Goal: Task Accomplishment & Management: Use online tool/utility

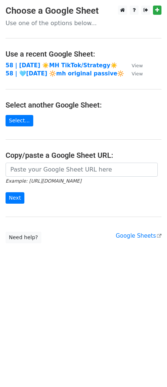
click at [42, 60] on main "Choose a Google Sheet Use one of the options below... Use a recent Google Sheet…" at bounding box center [83, 125] width 167 height 238
click at [42, 63] on strong "58 | [DATE] ☀️MH TikTok/Strategy☀️" at bounding box center [62, 65] width 112 height 7
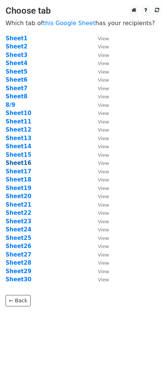
click at [26, 163] on strong "Sheet16" at bounding box center [19, 163] width 26 height 7
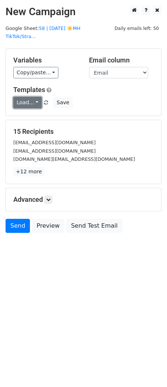
click at [25, 97] on link "Load..." at bounding box center [27, 102] width 28 height 11
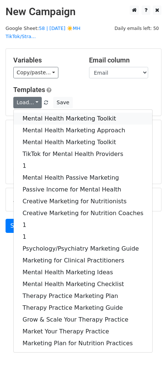
click at [31, 113] on link "Mental Health Marketing Toolkit" at bounding box center [83, 119] width 139 height 12
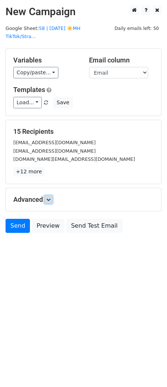
click at [51, 197] on icon at bounding box center [48, 199] width 4 height 4
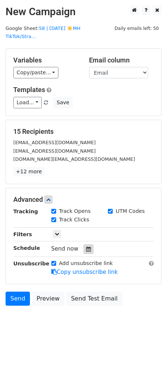
click at [86, 247] on icon at bounding box center [88, 249] width 5 height 5
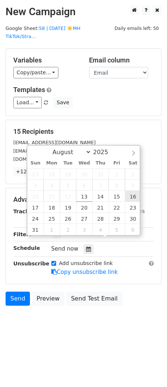
type input "2025-08-16 12:00"
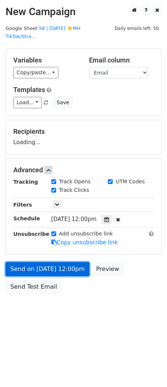
click at [77, 262] on link "Send on Aug 16 at 12:00pm" at bounding box center [48, 269] width 84 height 14
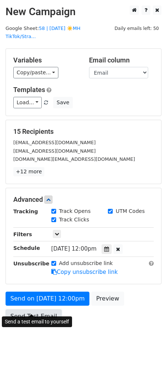
click at [39, 309] on link "Send Test Email" at bounding box center [34, 316] width 56 height 14
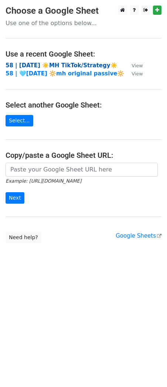
click at [43, 62] on strong "58 | [DATE] ☀️MH TikTok/Strategy☀️" at bounding box center [62, 65] width 112 height 7
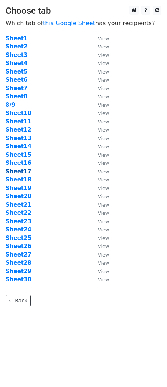
click at [16, 168] on strong "Sheet17" at bounding box center [19, 171] width 26 height 7
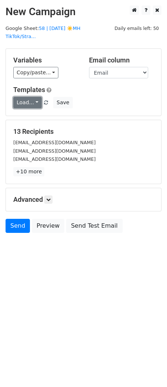
click at [20, 97] on link "Load..." at bounding box center [27, 102] width 28 height 11
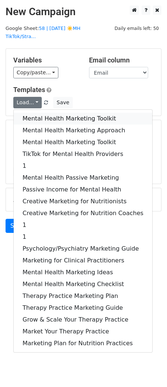
click at [20, 113] on link "Mental Health Marketing Toolkit" at bounding box center [83, 119] width 139 height 12
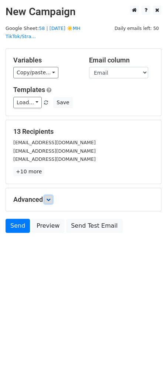
click at [50, 197] on icon at bounding box center [48, 199] width 4 height 4
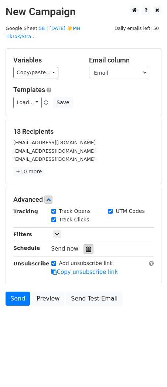
click at [86, 247] on icon at bounding box center [88, 249] width 5 height 5
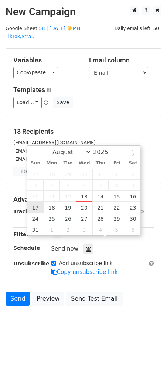
type input "2025-08-17 12:00"
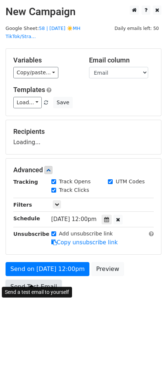
click at [43, 280] on link "Send Test Email" at bounding box center [34, 287] width 56 height 14
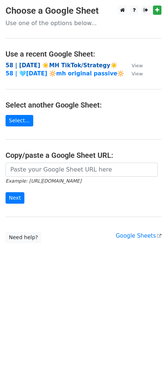
click at [37, 62] on strong "58 | AUG 9 ☀️MH TikTok/Strategy☀️" at bounding box center [62, 65] width 112 height 7
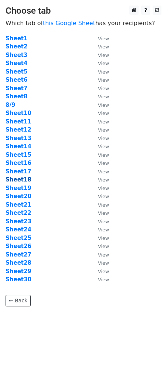
click at [17, 180] on strong "Sheet18" at bounding box center [19, 179] width 26 height 7
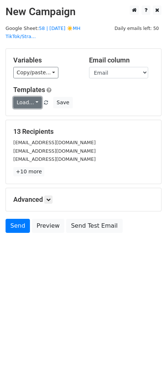
click at [26, 97] on link "Load..." at bounding box center [27, 102] width 28 height 11
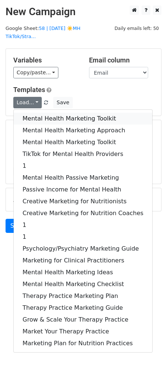
click at [30, 113] on link "Mental Health Marketing Toolkit" at bounding box center [83, 119] width 139 height 12
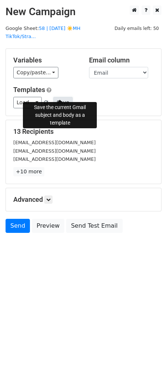
click at [60, 97] on button "Save" at bounding box center [62, 102] width 19 height 11
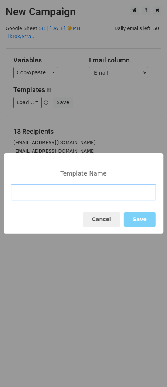
click at [101, 198] on input at bounding box center [83, 193] width 145 height 16
type input "2"
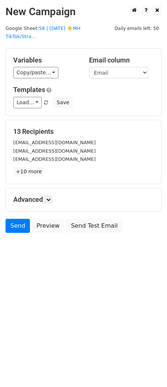
click at [41, 298] on html "New Campaign Daily emails left: 50 Google Sheet: 58 | AUG 9 ☀️MH TikTok/Stra...…" at bounding box center [83, 193] width 167 height 387
click at [72, 30] on link "58 | AUG 9 ☀️MH TikTok/Stra..." at bounding box center [43, 33] width 75 height 14
click at [51, 197] on icon at bounding box center [48, 199] width 4 height 4
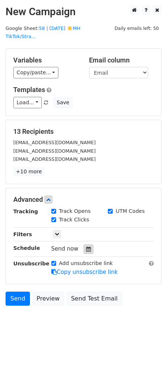
click at [87, 244] on div at bounding box center [89, 249] width 10 height 10
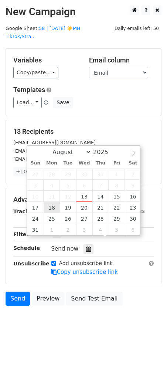
type input "2025-08-18 12:00"
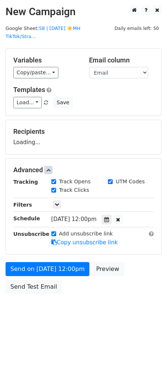
click at [54, 268] on div "Send on Aug 18 at 12:00pm Preview Send Test Email" at bounding box center [83, 279] width 167 height 35
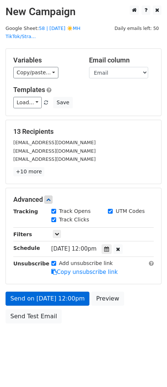
click at [51, 269] on icon at bounding box center [54, 272] width 6 height 6
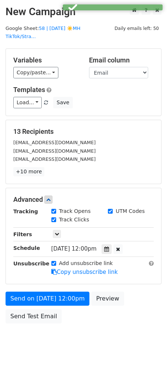
click at [51, 277] on form "Variables Copy/paste... {{Email}} Email column Email Templates Load... Mental H…" at bounding box center [84, 187] width 156 height 279
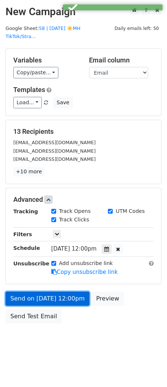
click at [36, 292] on link "Send on Aug 18 at 12:00pm" at bounding box center [48, 299] width 84 height 14
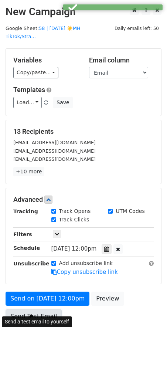
click at [36, 309] on link "Send Test Email" at bounding box center [34, 316] width 56 height 14
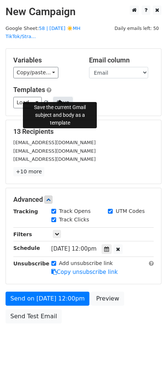
click at [61, 97] on button "Save" at bounding box center [62, 102] width 19 height 11
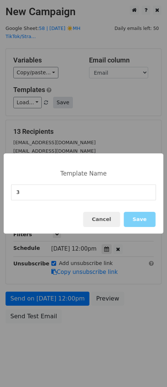
type input "3"
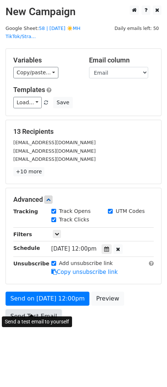
click at [37, 309] on link "Send Test Email" at bounding box center [34, 316] width 56 height 14
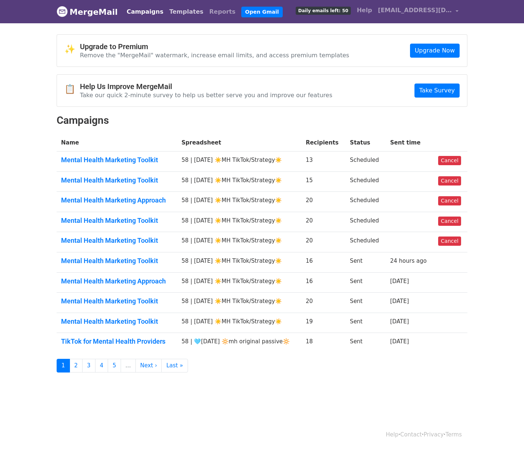
click at [166, 11] on link "Templates" at bounding box center [186, 11] width 40 height 15
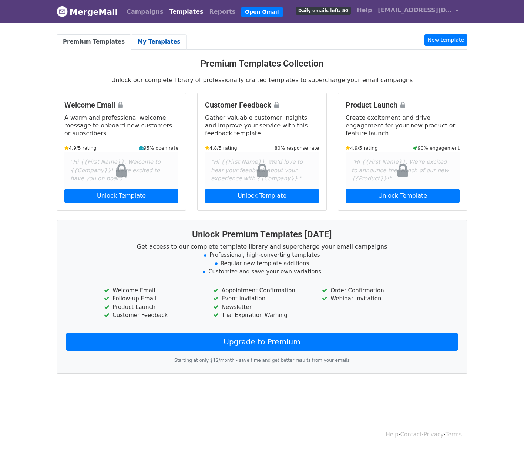
click at [156, 41] on link "My Templates" at bounding box center [158, 41] width 55 height 15
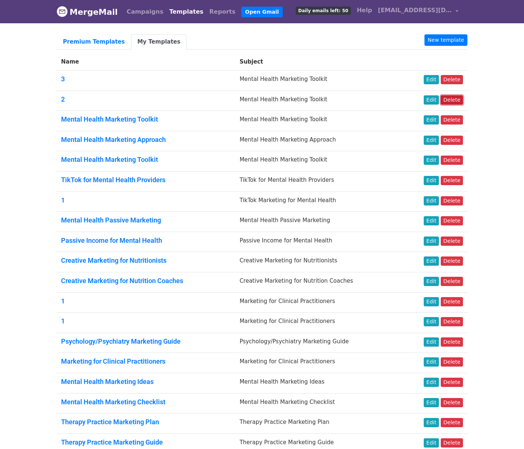
click at [457, 99] on link "Delete" at bounding box center [451, 99] width 22 height 9
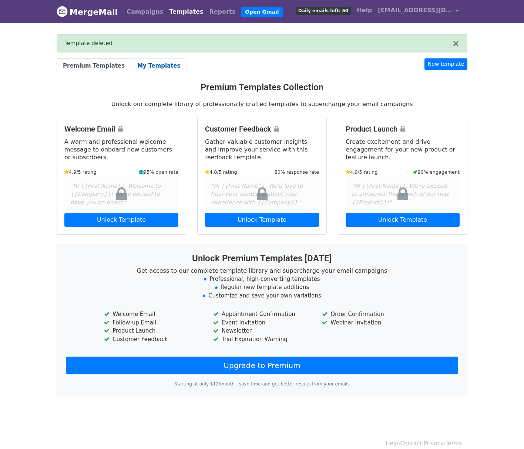
click at [141, 65] on link "My Templates" at bounding box center [158, 65] width 55 height 15
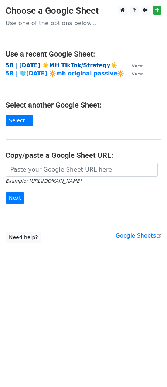
click at [27, 64] on strong "58 | AUG 9 ☀️MH TikTok/Strategy☀️" at bounding box center [62, 65] width 112 height 7
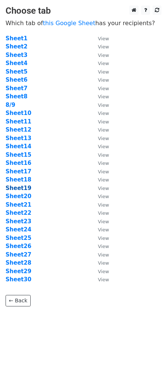
click at [23, 187] on strong "Sheet19" at bounding box center [19, 188] width 26 height 7
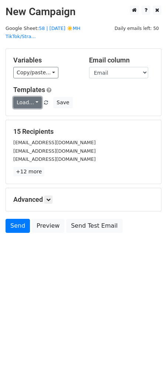
click at [21, 97] on link "Load..." at bounding box center [27, 102] width 28 height 11
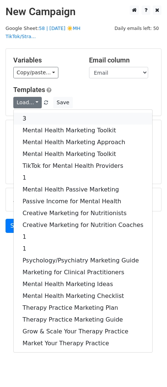
click at [37, 113] on link "3" at bounding box center [83, 119] width 139 height 12
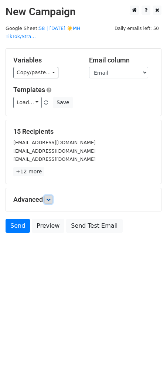
click at [51, 196] on link at bounding box center [48, 200] width 8 height 8
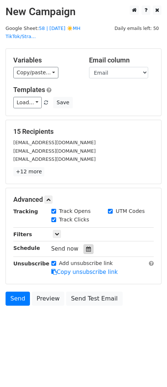
click at [86, 244] on div at bounding box center [89, 249] width 10 height 10
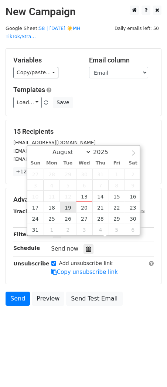
type input "2025-08-19 12:00"
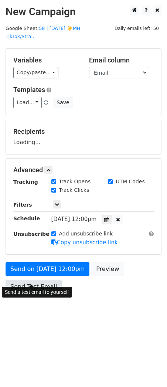
click at [41, 280] on link "Send Test Email" at bounding box center [34, 287] width 56 height 14
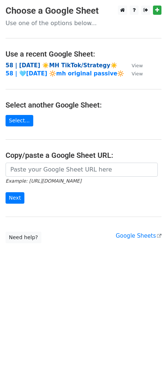
click at [59, 63] on strong "58 | [DATE] ☀️MH TikTok/Strategy☀️" at bounding box center [62, 65] width 112 height 7
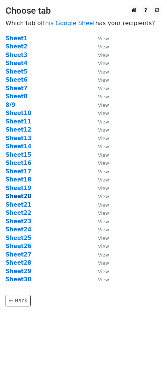
click at [24, 196] on strong "Sheet20" at bounding box center [19, 196] width 26 height 7
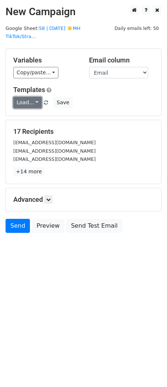
click at [23, 97] on link "Load..." at bounding box center [27, 102] width 28 height 11
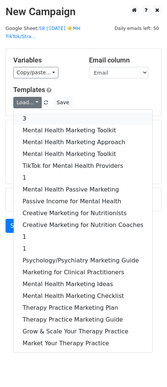
click at [33, 113] on link "3" at bounding box center [83, 119] width 139 height 12
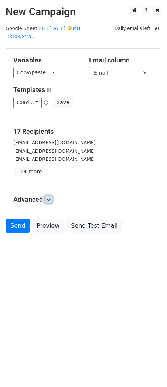
click at [50, 197] on icon at bounding box center [48, 199] width 4 height 4
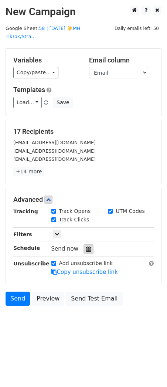
click at [86, 247] on icon at bounding box center [88, 249] width 5 height 5
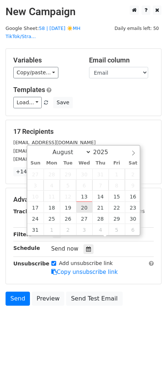
type input "2025-08-20 12:00"
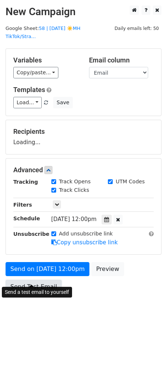
click at [44, 280] on link "Send Test Email" at bounding box center [34, 287] width 56 height 14
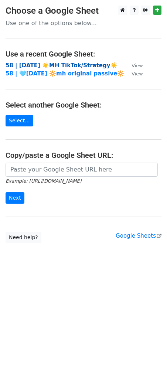
click at [70, 67] on strong "58 | [DATE] ☀️MH TikTok/Strategy☀️" at bounding box center [62, 65] width 112 height 7
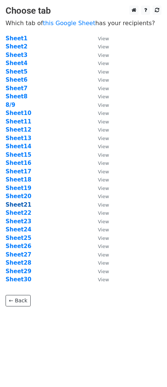
click at [22, 205] on strong "Sheet21" at bounding box center [19, 205] width 26 height 7
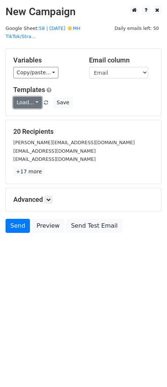
click at [27, 97] on link "Load..." at bounding box center [27, 102] width 28 height 11
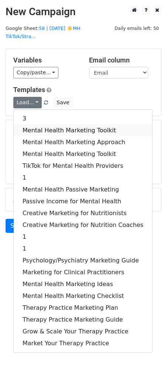
click at [31, 125] on link "Mental Health Marketing Toolkit" at bounding box center [83, 131] width 139 height 12
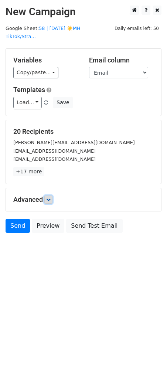
click at [47, 196] on link at bounding box center [48, 200] width 8 height 8
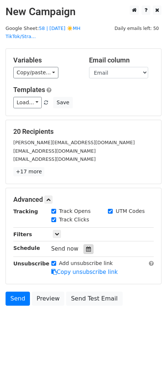
click at [84, 244] on div at bounding box center [89, 249] width 10 height 10
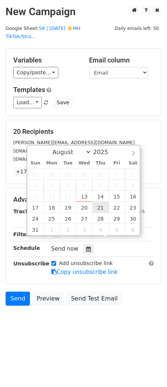
type input "2025-08-21 12:00"
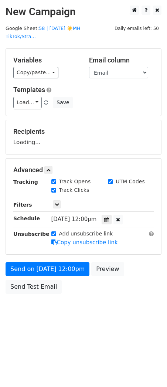
click at [50, 267] on div "Send on Aug 21 at 12:00pm Preview Send Test Email" at bounding box center [83, 279] width 167 height 35
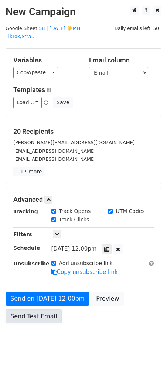
click at [36, 309] on link "Send Test Email" at bounding box center [34, 316] width 56 height 14
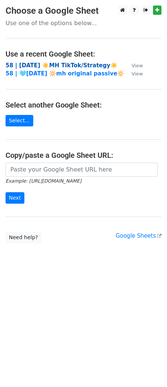
click at [51, 64] on strong "58 | [DATE] ☀️MH TikTok/Strategy☀️" at bounding box center [62, 65] width 112 height 7
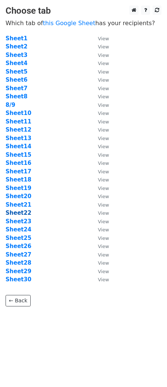
click at [20, 215] on strong "Sheet22" at bounding box center [19, 213] width 26 height 7
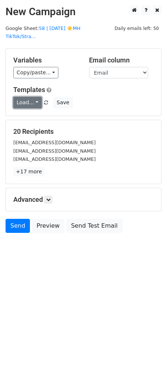
click at [30, 97] on link "Load..." at bounding box center [27, 102] width 28 height 11
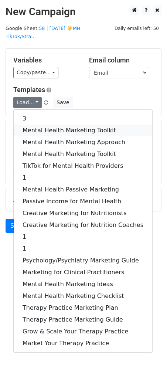
click at [34, 125] on link "Mental Health Marketing Toolkit" at bounding box center [83, 131] width 139 height 12
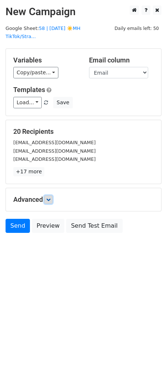
click at [51, 197] on icon at bounding box center [48, 199] width 4 height 4
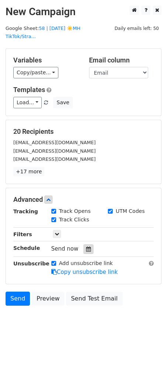
click at [86, 247] on icon at bounding box center [88, 249] width 5 height 5
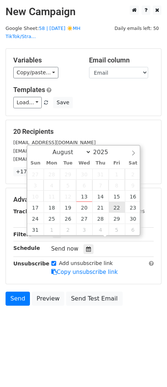
type input "2025-08-22 12:00"
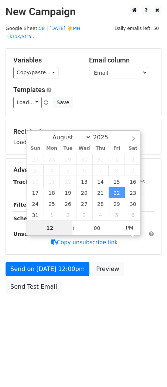
type input "5"
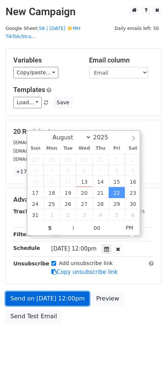
type input "2025-08-22 17:00"
click at [33, 292] on link "Send on Aug 22 at 12:00pm" at bounding box center [48, 299] width 84 height 14
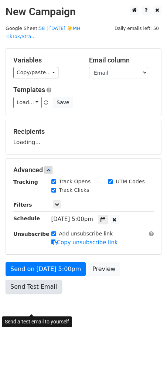
click at [30, 300] on body "New Campaign Daily emails left: 50 Google Sheet: 58 | AUG 9 ☀️MH TikTok/Stra...…" at bounding box center [83, 167] width 167 height 322
click at [30, 282] on form "Variables Copy/paste... {{Email}} Email column Email Templates Load... 3 Mental…" at bounding box center [84, 172] width 156 height 249
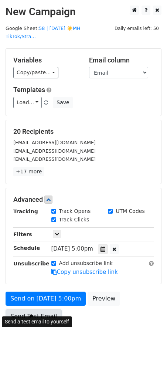
click at [16, 311] on link "Send Test Email" at bounding box center [34, 316] width 56 height 14
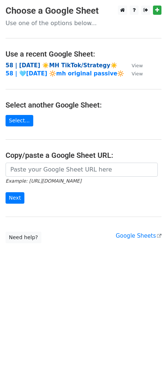
click at [49, 62] on strong "58 | [DATE] ☀️MH TikTok/Strategy☀️" at bounding box center [62, 65] width 112 height 7
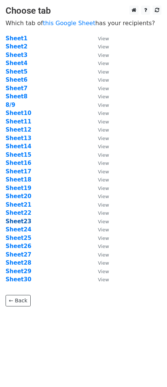
click at [23, 222] on strong "Sheet23" at bounding box center [19, 221] width 26 height 7
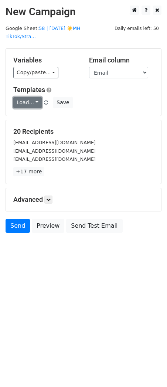
click at [21, 97] on link "Load..." at bounding box center [27, 102] width 28 height 11
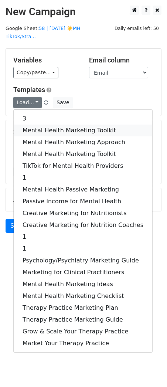
click at [21, 125] on link "Mental Health Marketing Toolkit" at bounding box center [83, 131] width 139 height 12
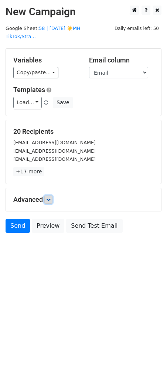
click at [50, 197] on icon at bounding box center [48, 199] width 4 height 4
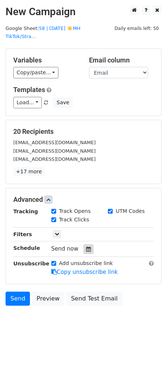
click at [88, 244] on div at bounding box center [89, 249] width 10 height 10
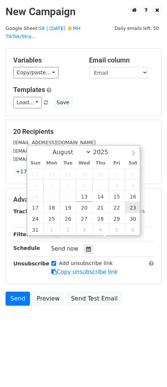
type input "2025-08-23 12:00"
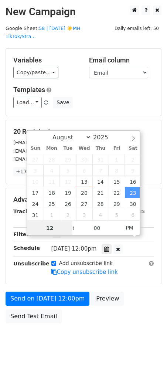
type input "4"
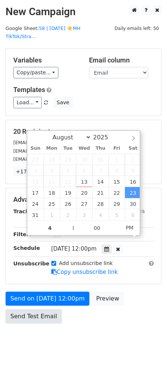
type input "2025-08-23 16:00"
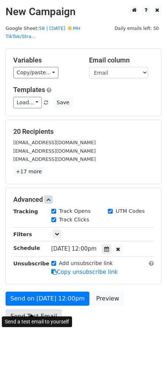
click at [31, 312] on link "Send Test Email" at bounding box center [34, 316] width 56 height 14
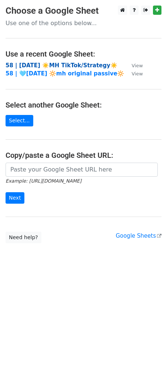
click at [55, 64] on strong "58 | AUG 9 ☀️MH TikTok/Strategy☀️" at bounding box center [62, 65] width 112 height 7
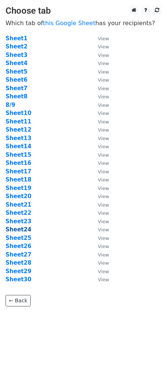
click at [23, 227] on strong "Sheet24" at bounding box center [19, 229] width 26 height 7
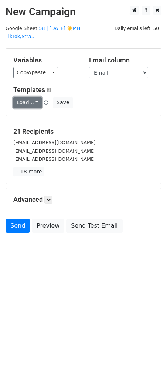
click at [24, 97] on link "Load..." at bounding box center [27, 102] width 28 height 11
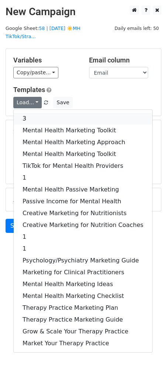
click at [24, 113] on link "3" at bounding box center [83, 119] width 139 height 12
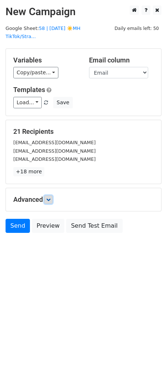
click at [51, 197] on icon at bounding box center [48, 199] width 4 height 4
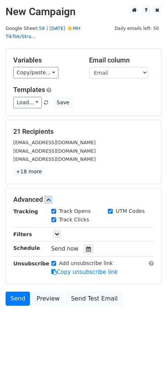
click at [72, 30] on link "58 | AUG 9 ☀️MH TikTok/Stra..." at bounding box center [43, 33] width 75 height 14
click at [86, 247] on icon at bounding box center [88, 249] width 5 height 5
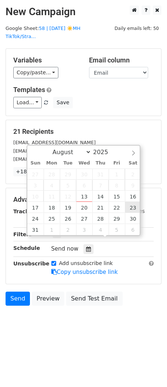
type input "2025-08-23 12:00"
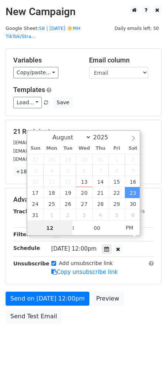
type input "4"
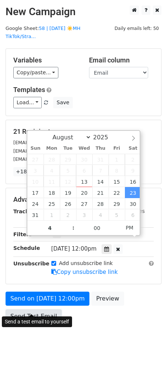
type input "2025-08-23 16:00"
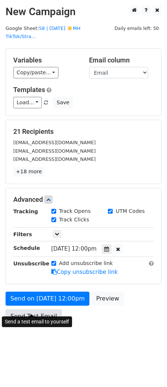
click at [24, 309] on link "Send Test Email" at bounding box center [34, 316] width 56 height 14
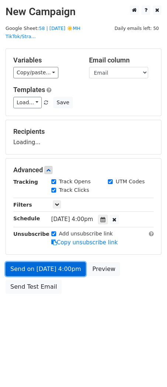
click at [65, 263] on link "Send on Aug 23 at 4:00pm" at bounding box center [46, 269] width 80 height 14
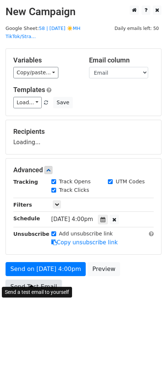
click at [26, 280] on link "Send Test Email" at bounding box center [34, 287] width 56 height 14
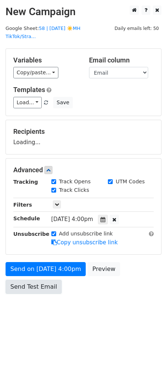
click at [26, 280] on link "Send Test Email" at bounding box center [34, 287] width 56 height 14
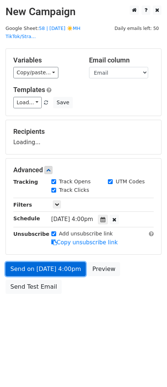
click at [30, 262] on link "Send on Aug 23 at 4:00pm" at bounding box center [46, 269] width 80 height 14
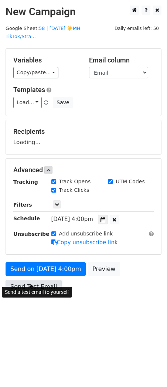
click at [28, 280] on link "Send Test Email" at bounding box center [34, 287] width 56 height 14
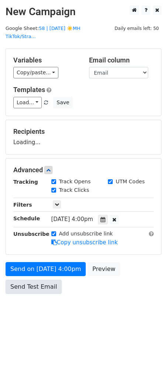
click at [28, 280] on link "Send Test Email" at bounding box center [34, 287] width 56 height 14
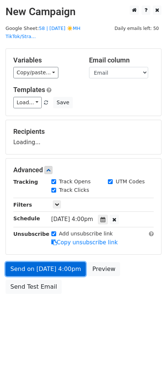
click at [29, 262] on link "Send on Aug 23 at 4:00pm" at bounding box center [46, 269] width 80 height 14
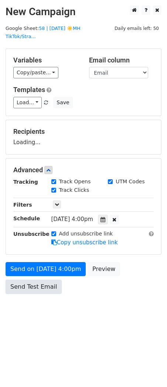
click at [28, 280] on link "Send Test Email" at bounding box center [34, 287] width 56 height 14
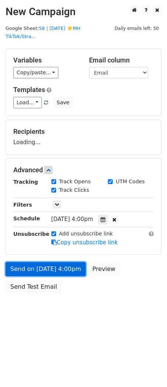
click at [35, 262] on link "Send on Aug 23 at 4:00pm" at bounding box center [46, 269] width 80 height 14
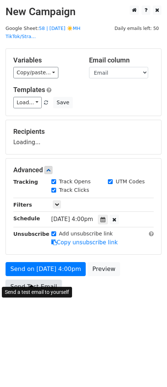
click at [32, 281] on link "Send Test Email" at bounding box center [34, 287] width 56 height 14
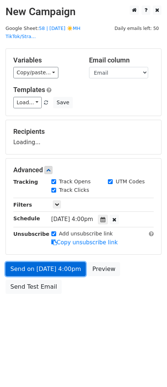
click at [37, 266] on link "Send on Aug 23 at 4:00pm" at bounding box center [46, 269] width 80 height 14
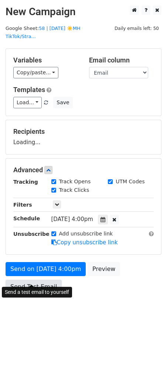
click at [37, 280] on link "Send Test Email" at bounding box center [34, 287] width 56 height 14
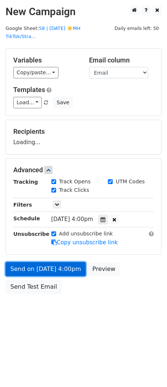
click at [42, 262] on link "Send on Aug 23 at 4:00pm" at bounding box center [46, 269] width 80 height 14
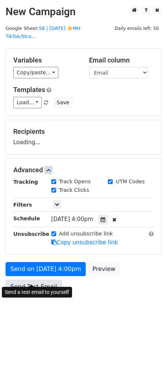
click at [39, 280] on link "Send Test Email" at bounding box center [34, 287] width 56 height 14
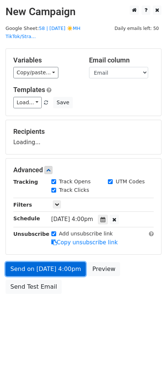
click at [41, 262] on link "Send on Aug 23 at 4:00pm" at bounding box center [46, 269] width 80 height 14
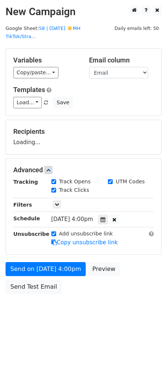
click at [40, 270] on div "Send on Aug 23 at 4:00pm Preview Send Test Email" at bounding box center [83, 279] width 167 height 35
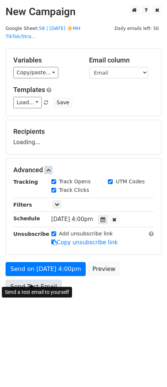
click at [36, 280] on link "Send Test Email" at bounding box center [34, 287] width 56 height 14
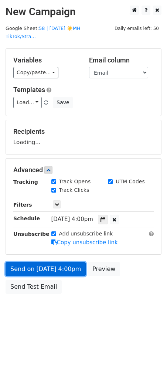
click at [39, 262] on link "Send on Aug 23 at 4:00pm" at bounding box center [46, 269] width 80 height 14
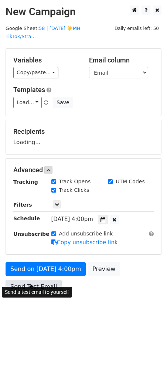
click at [33, 280] on link "Send Test Email" at bounding box center [34, 287] width 56 height 14
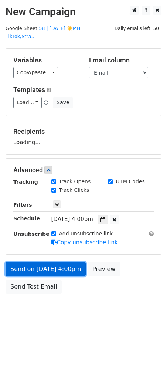
click at [31, 262] on link "Send on Aug 23 at 4:00pm" at bounding box center [46, 269] width 80 height 14
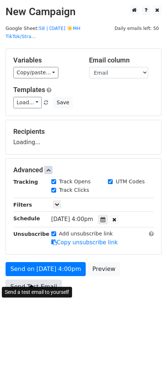
click at [29, 280] on link "Send Test Email" at bounding box center [34, 287] width 56 height 14
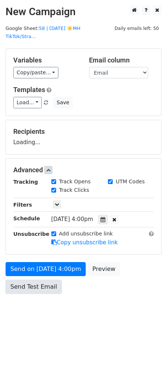
click at [29, 280] on link "Send Test Email" at bounding box center [34, 287] width 56 height 14
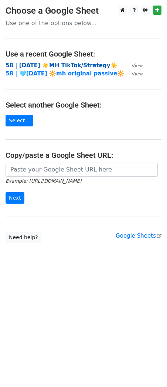
click at [49, 62] on strong "58 | AUG 9 ☀️MH TikTok/Strategy☀️" at bounding box center [62, 65] width 112 height 7
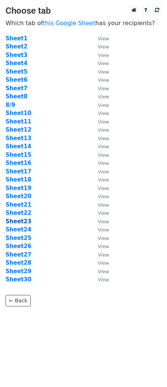
click at [17, 221] on strong "Sheet23" at bounding box center [19, 221] width 26 height 7
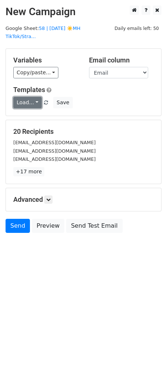
click at [26, 97] on link "Load..." at bounding box center [27, 102] width 28 height 11
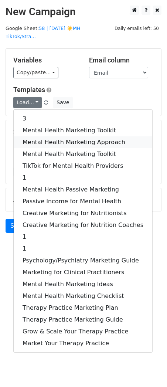
click at [30, 136] on link "Mental Health Marketing Approach" at bounding box center [83, 142] width 139 height 12
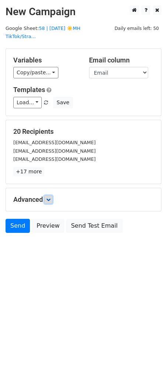
click at [50, 197] on icon at bounding box center [48, 199] width 4 height 4
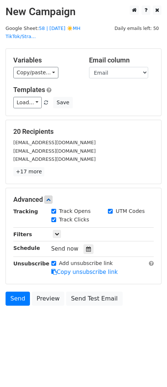
click at [78, 244] on div "Send now" at bounding box center [94, 249] width 87 height 10
click at [86, 247] on icon at bounding box center [88, 249] width 5 height 5
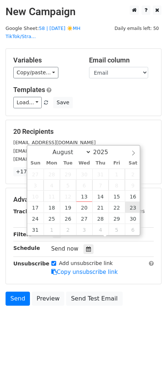
type input "[DATE] 12:00"
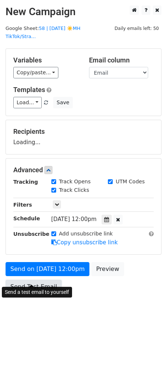
click at [45, 280] on link "Send Test Email" at bounding box center [34, 287] width 56 height 14
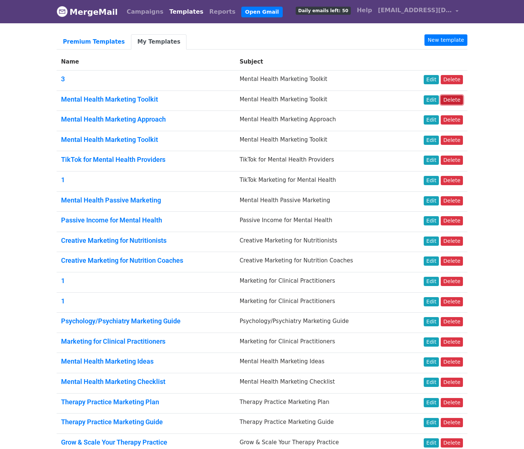
click at [456, 102] on link "Delete" at bounding box center [451, 99] width 22 height 9
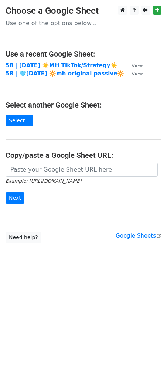
click at [59, 61] on td "58 | [DATE] ☀️MH TikTok/Strategy☀️" at bounding box center [65, 65] width 119 height 9
click at [27, 62] on strong "58 | [DATE] ☀️MH TikTok/Strategy☀️" at bounding box center [62, 65] width 112 height 7
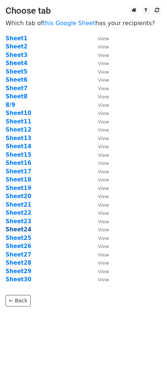
click at [23, 231] on strong "Sheet24" at bounding box center [19, 229] width 26 height 7
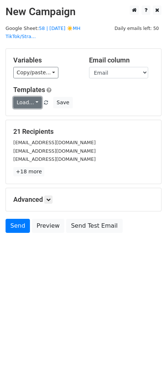
click at [27, 97] on link "Load..." at bounding box center [27, 102] width 28 height 11
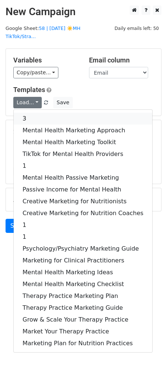
click at [27, 113] on link "3" at bounding box center [83, 119] width 139 height 12
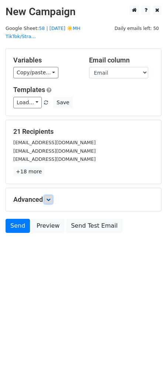
click at [49, 196] on link at bounding box center [48, 200] width 8 height 8
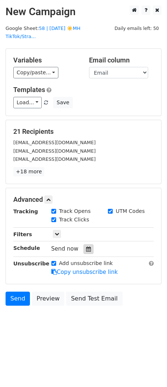
click at [87, 247] on icon at bounding box center [88, 249] width 5 height 5
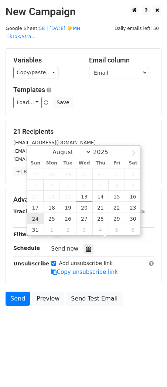
type input "2025-08-24 12:00"
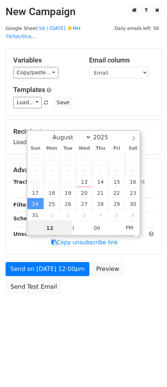
type input "4"
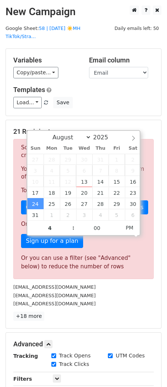
type input "2025-08-24 16:00"
click at [79, 300] on div "tlilpop505@aol.com" at bounding box center [84, 304] width 152 height 9
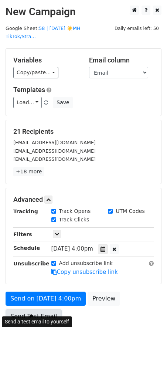
click at [37, 309] on link "Send Test Email" at bounding box center [34, 316] width 56 height 14
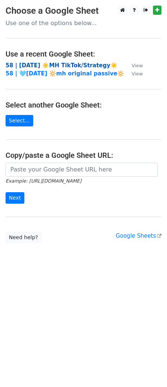
click at [46, 67] on strong "58 | AUG 9 ☀️MH TikTok/Strategy☀️" at bounding box center [62, 65] width 112 height 7
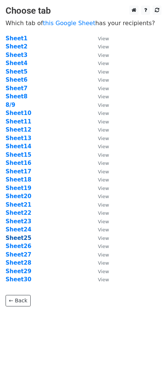
click at [14, 237] on strong "Sheet25" at bounding box center [19, 238] width 26 height 7
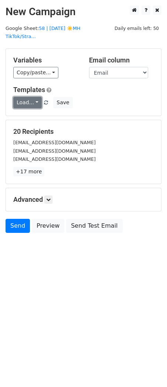
click at [26, 99] on link "Load..." at bounding box center [27, 102] width 28 height 11
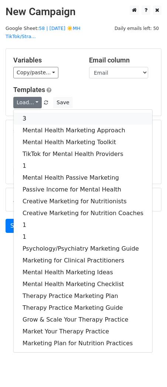
click at [27, 113] on link "3" at bounding box center [83, 119] width 139 height 12
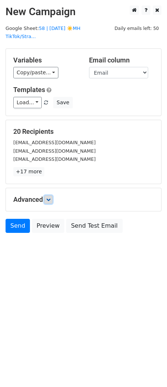
click at [49, 197] on icon at bounding box center [48, 199] width 4 height 4
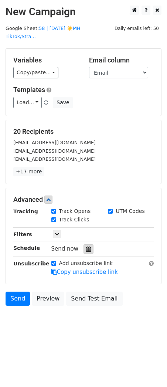
click at [86, 247] on icon at bounding box center [88, 249] width 5 height 5
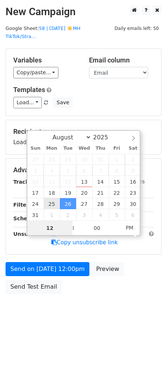
type input "2025-08-25 12:00"
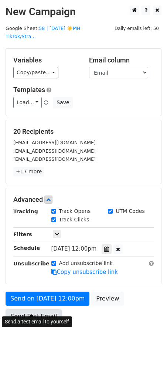
click at [27, 309] on link "Send Test Email" at bounding box center [34, 316] width 56 height 14
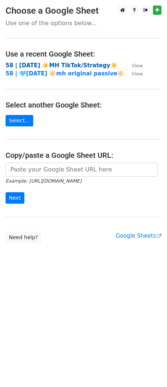
click at [59, 67] on strong "58 | [DATE] ☀️MH TikTok/Strategy☀️" at bounding box center [62, 65] width 112 height 7
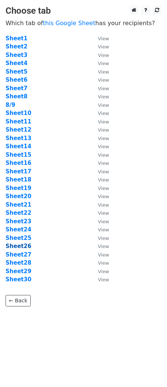
click at [15, 246] on strong "Sheet26" at bounding box center [19, 246] width 26 height 7
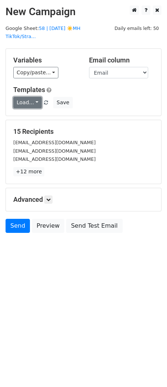
click at [27, 97] on link "Load..." at bounding box center [27, 102] width 28 height 11
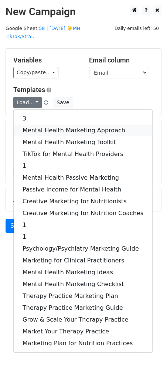
click at [29, 125] on link "Mental Health Marketing Approach" at bounding box center [83, 131] width 139 height 12
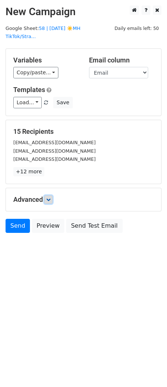
click at [51, 197] on icon at bounding box center [48, 199] width 4 height 4
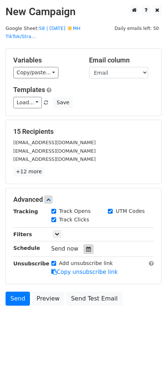
click at [86, 247] on icon at bounding box center [88, 249] width 5 height 5
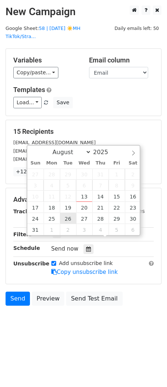
type input "2025-08-26 12:00"
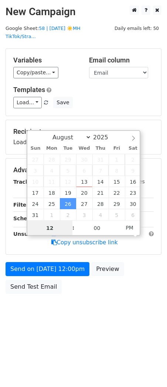
type input "5"
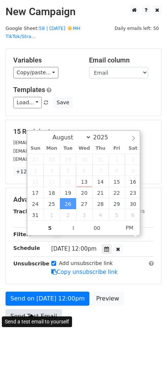
type input "2025-08-26 17:00"
click at [34, 309] on link "Send Test Email" at bounding box center [34, 316] width 56 height 14
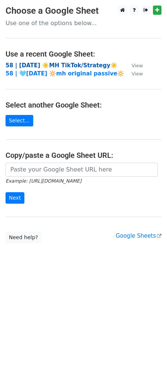
click at [69, 64] on strong "58 | [DATE] ☀️MH TikTok/Strategy☀️" at bounding box center [62, 65] width 112 height 7
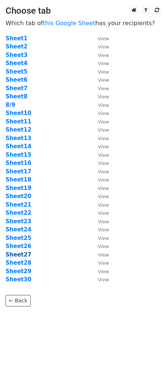
click at [19, 255] on strong "Sheet27" at bounding box center [19, 254] width 26 height 7
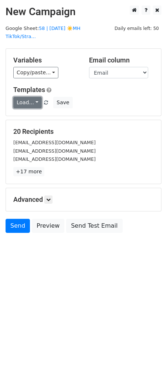
click at [29, 97] on link "Load..." at bounding box center [27, 102] width 28 height 11
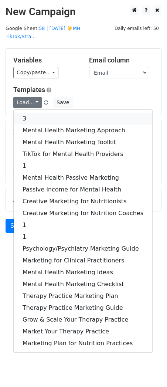
click at [29, 113] on link "3" at bounding box center [83, 119] width 139 height 12
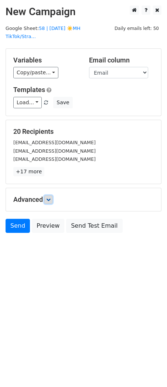
click at [49, 197] on icon at bounding box center [48, 199] width 4 height 4
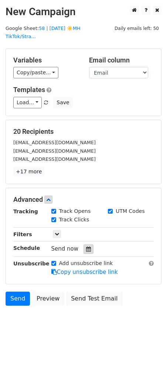
click at [87, 247] on icon at bounding box center [88, 249] width 5 height 5
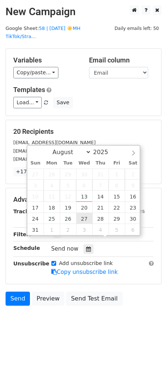
type input "2025-08-27 12:00"
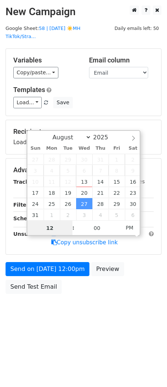
type input "4"
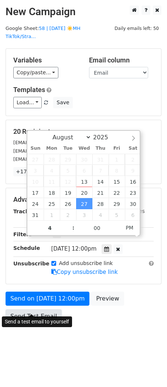
type input "2025-08-27 16:00"
click at [38, 309] on link "Send Test Email" at bounding box center [34, 316] width 56 height 14
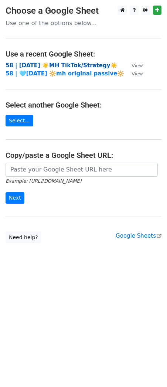
click at [56, 68] on strong "58 | [DATE] ☀️MH TikTok/Strategy☀️" at bounding box center [62, 65] width 112 height 7
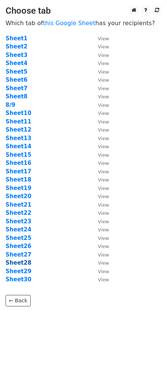
click at [22, 264] on strong "Sheet28" at bounding box center [19, 263] width 26 height 7
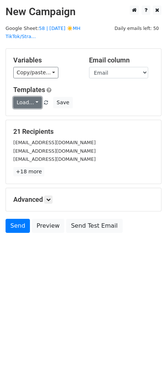
click at [35, 97] on link "Load..." at bounding box center [27, 102] width 28 height 11
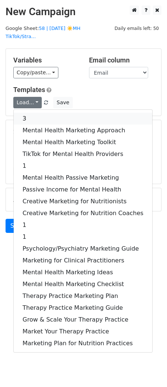
click at [35, 113] on link "3" at bounding box center [83, 119] width 139 height 12
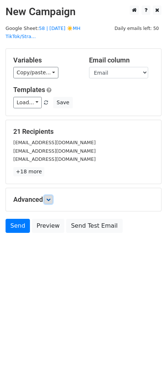
click at [47, 196] on link at bounding box center [48, 200] width 8 height 8
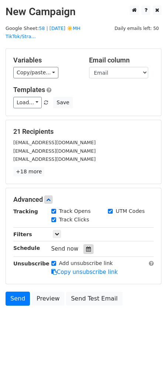
click at [86, 247] on icon at bounding box center [88, 249] width 5 height 5
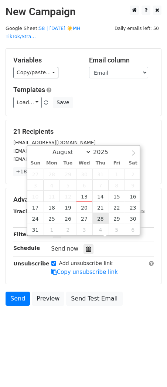
type input "[DATE] 12:00"
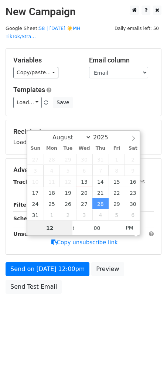
type input "4"
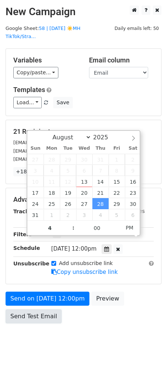
type input "[DATE] 16:00"
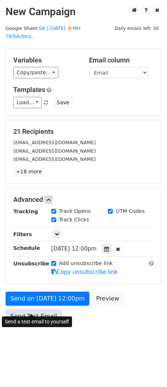
click at [38, 309] on link "Send Test Email" at bounding box center [34, 316] width 56 height 14
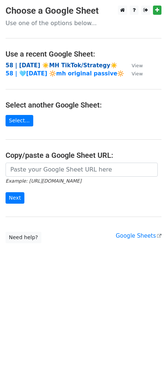
click at [52, 67] on strong "58 | [DATE] ☀️MH TikTok/Strategy☀️" at bounding box center [62, 65] width 112 height 7
